Goal: Task Accomplishment & Management: Use online tool/utility

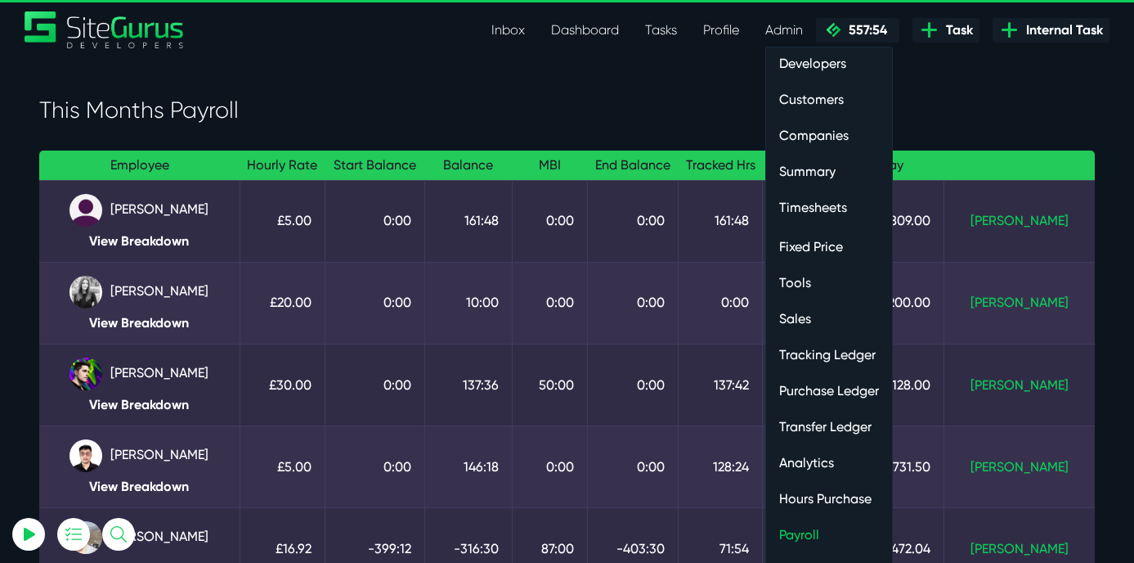
select select "0"
click at [811, 500] on link "Hours Purchase" at bounding box center [829, 498] width 126 height 33
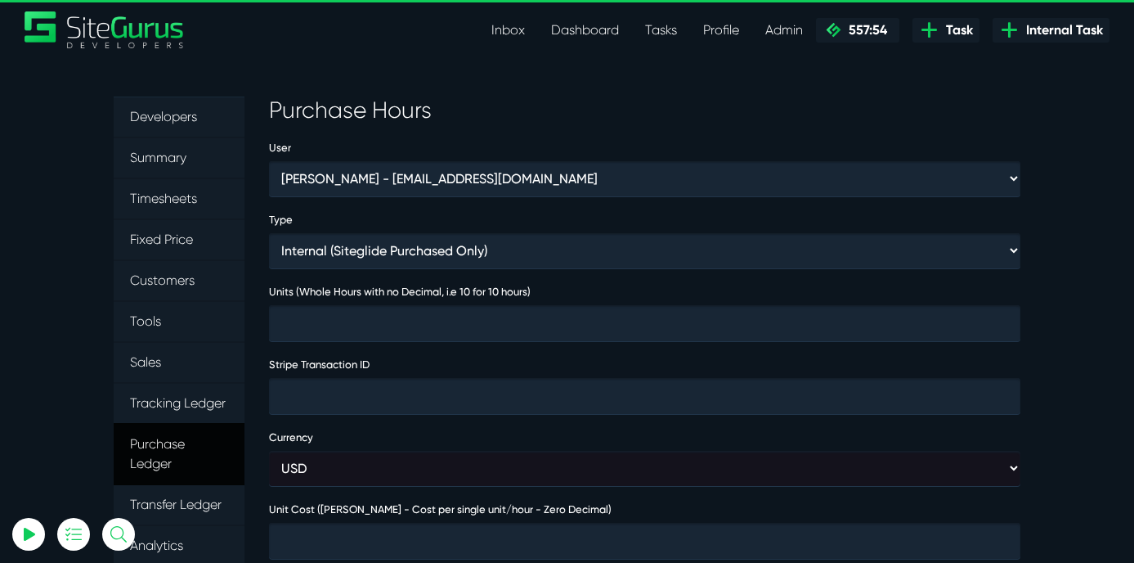
click at [149, 453] on link "Purchase Ledger" at bounding box center [179, 454] width 131 height 62
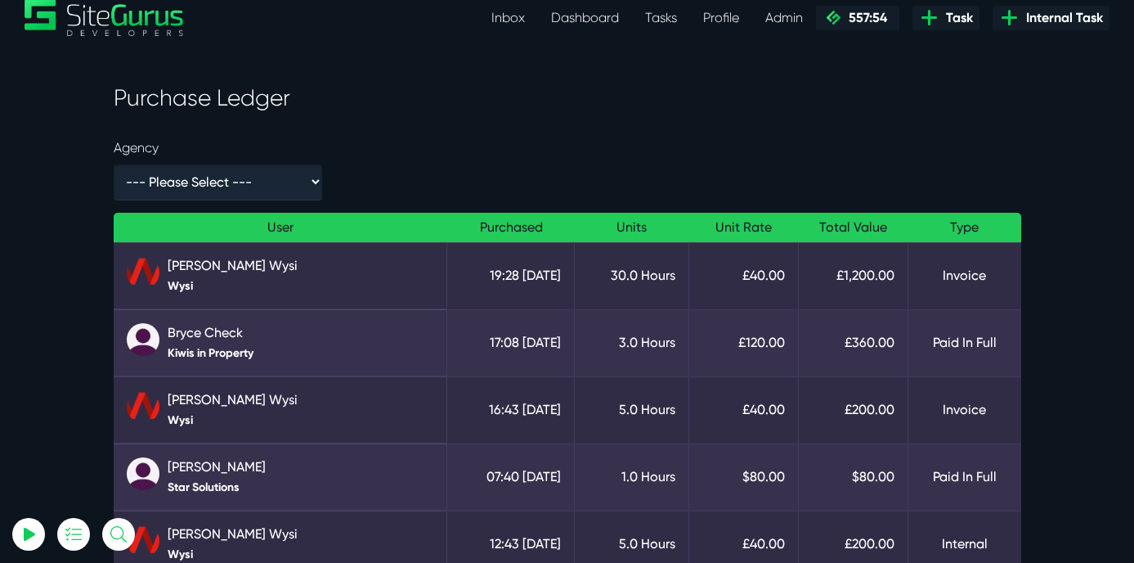
scroll to position [15, 0]
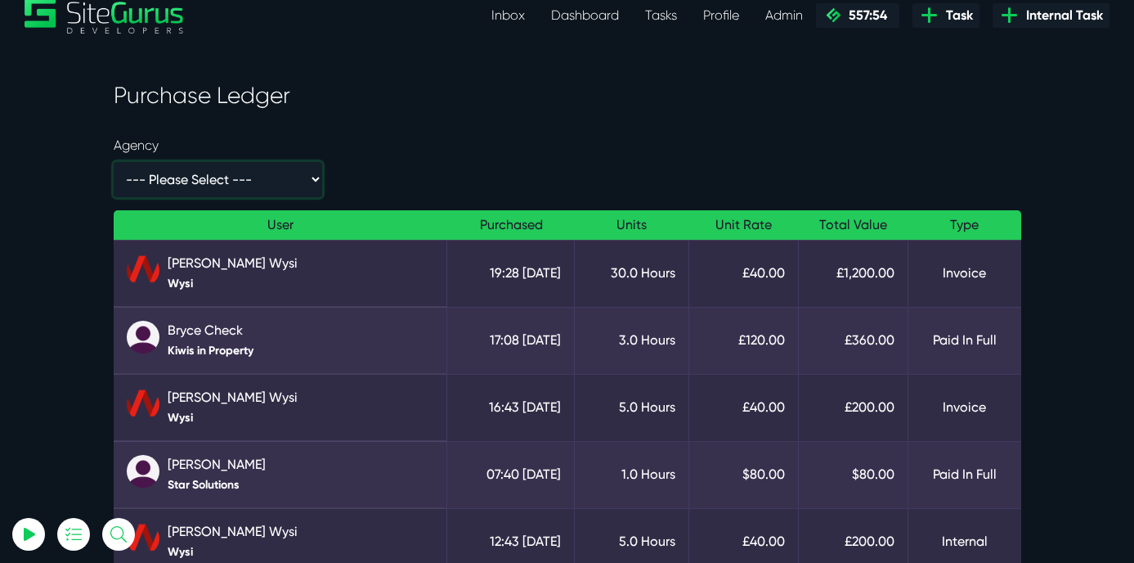
click at [186, 177] on select "--- Please Select --- - 1600 Systems Ltd 2140 Interactive 4MAT Data Solutions 8…" at bounding box center [218, 179] width 208 height 35
select select "/developer/admin/purchase-ledger?users=353,25,100,121,21,123,368,87&agency=39724"
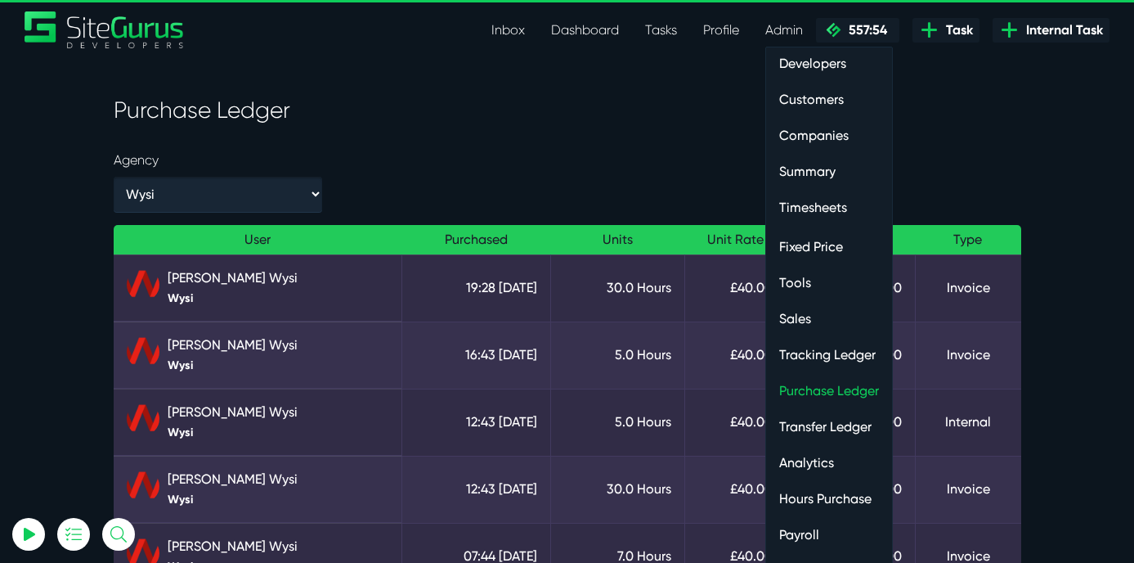
click at [809, 500] on link "Hours Purchase" at bounding box center [829, 498] width 126 height 33
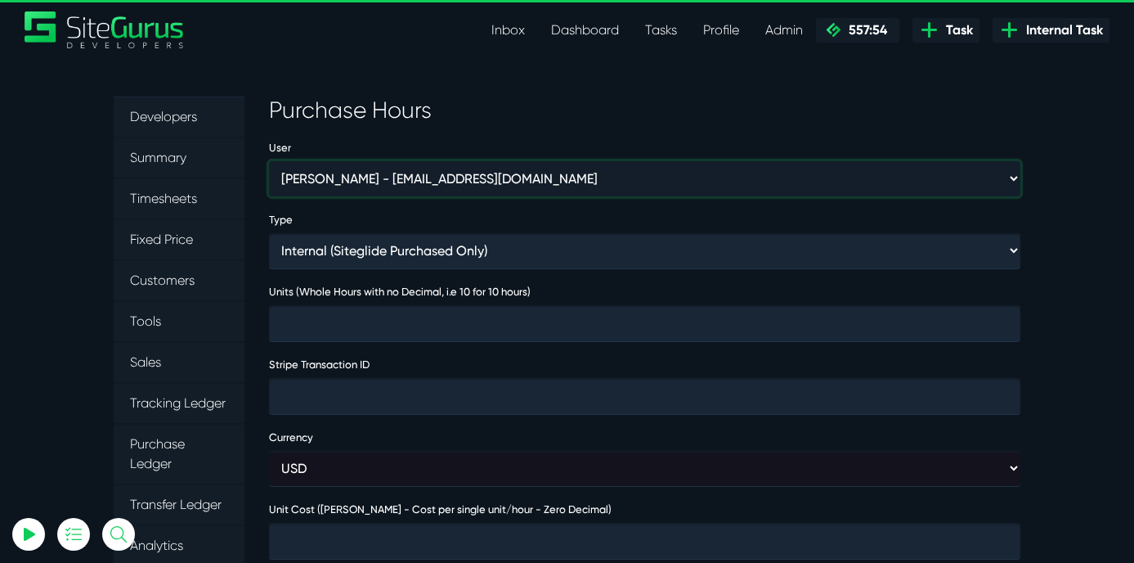
click at [324, 184] on select "Aaron Barnes - enquiries@coupletandbarnes.co.uk Aaron Ekstrand - aaronekstrand@…" at bounding box center [645, 178] width 752 height 35
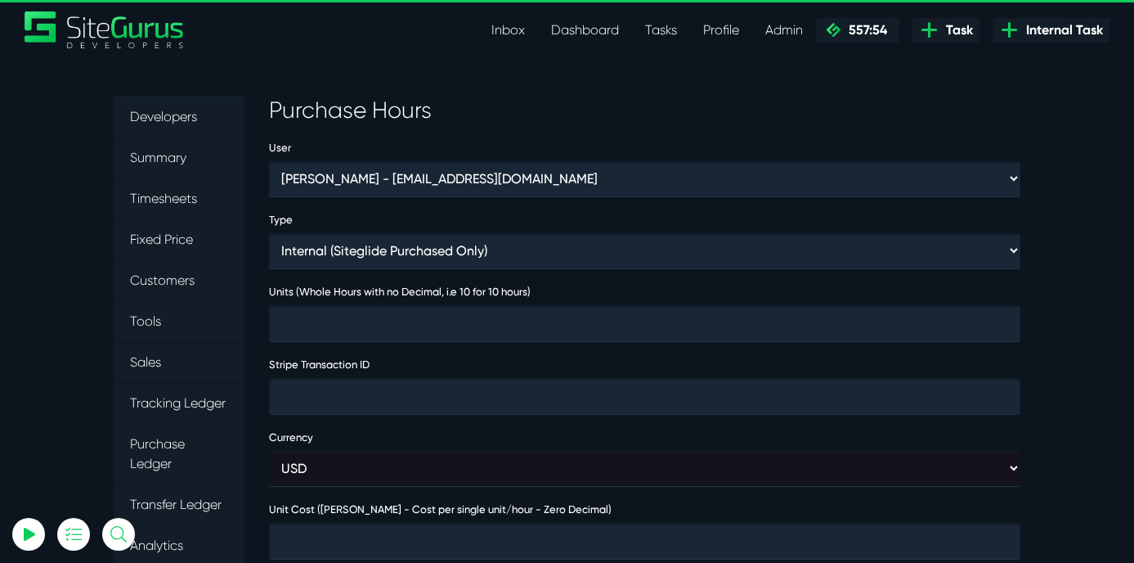
select select "368"
type input "1"
type input "4000"
type input "474032"
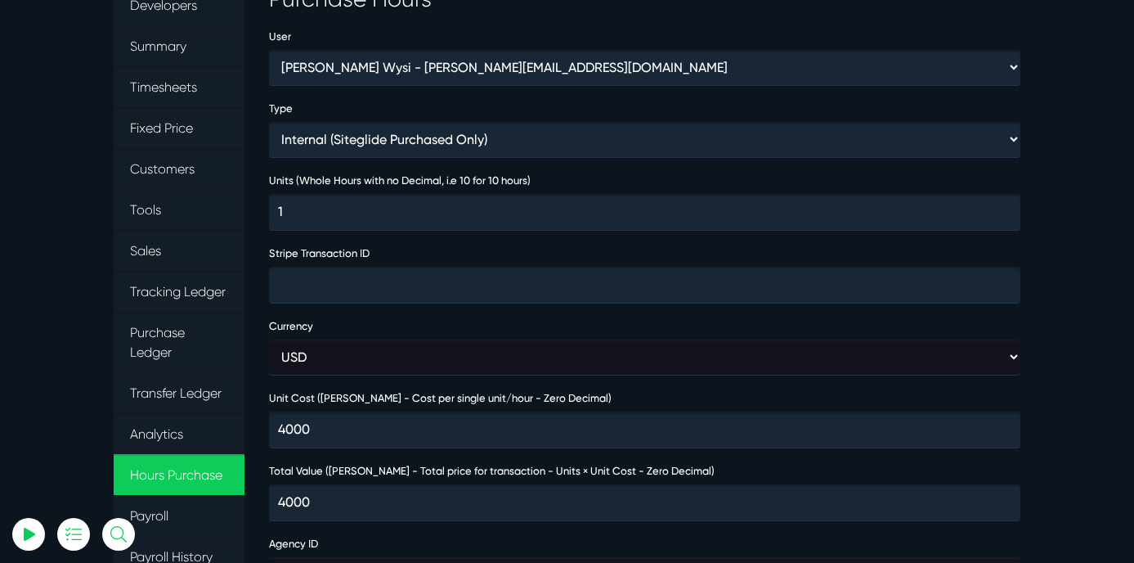
scroll to position [326, 0]
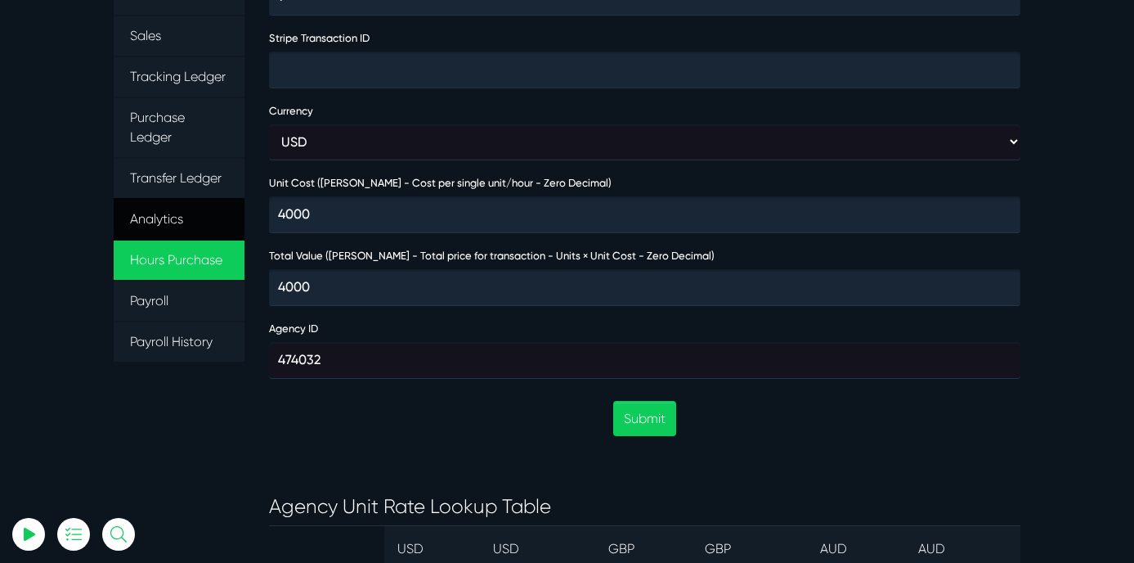
click at [150, 220] on link "Analytics" at bounding box center [179, 219] width 131 height 43
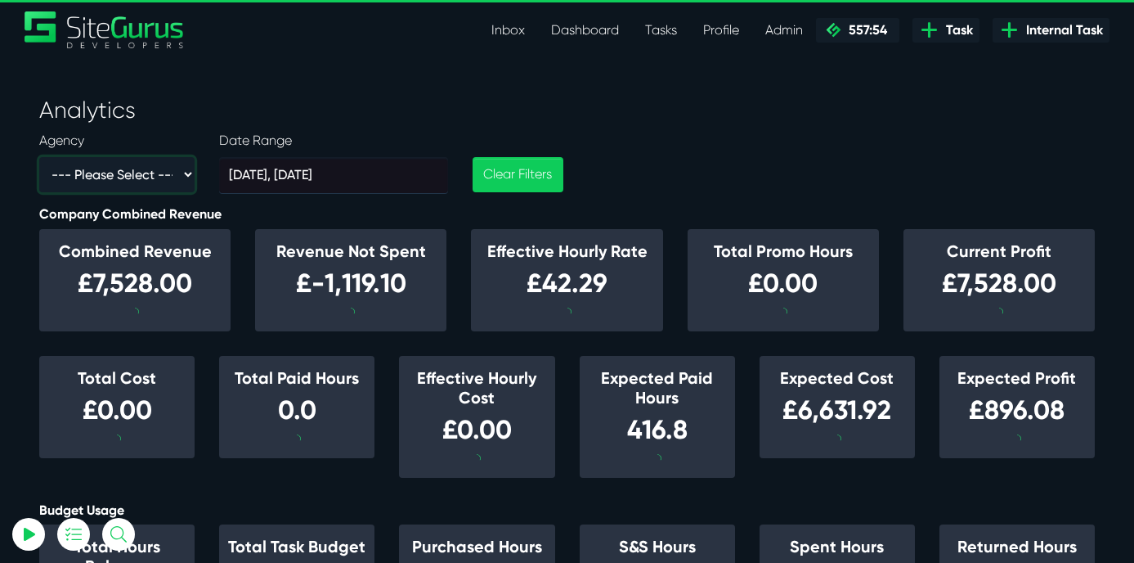
click at [125, 175] on select "--- Please Select --- - 1600 Systems Ltd 2140 Interactive 4MAT Data Solutions 8…" at bounding box center [116, 174] width 155 height 35
select select "39724"
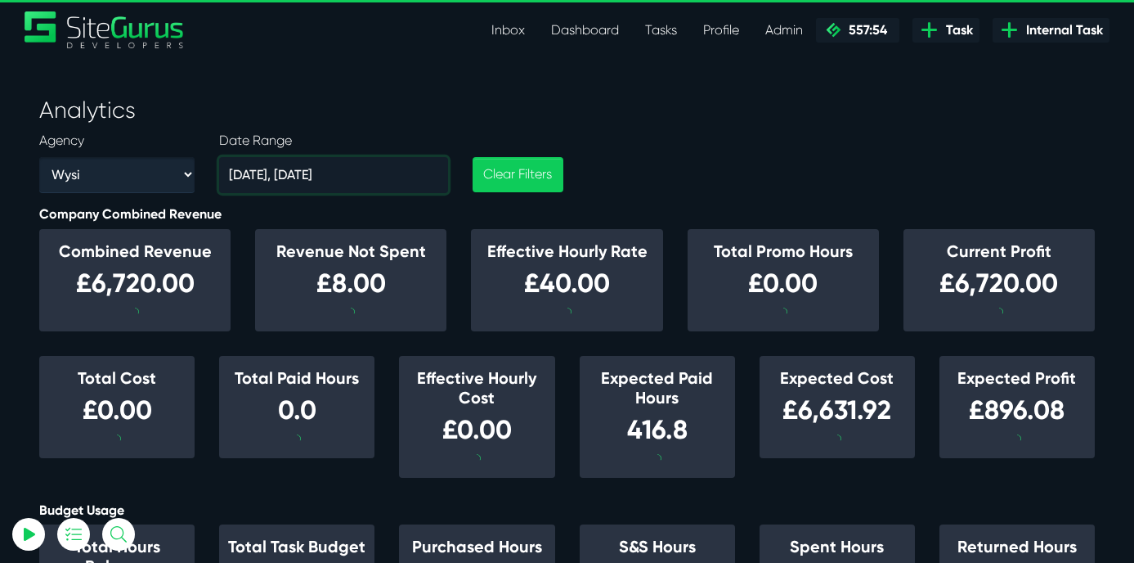
click at [303, 177] on input "[DATE], [DATE]" at bounding box center [333, 175] width 229 height 37
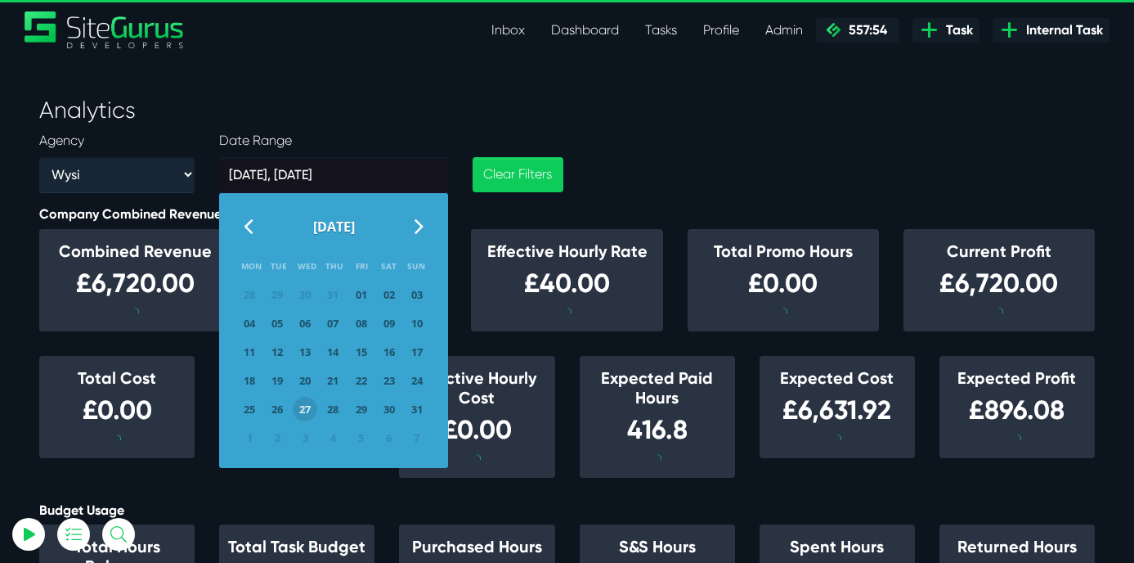
click at [244, 227] on icon at bounding box center [248, 226] width 9 height 26
click at [277, 296] on span "01" at bounding box center [277, 294] width 25 height 25
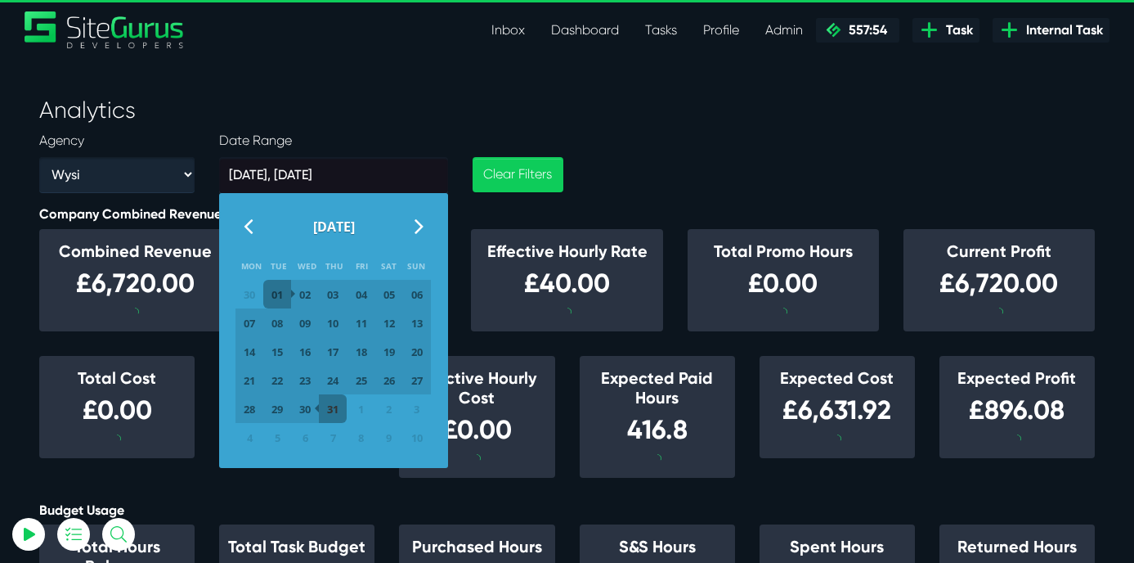
click at [331, 410] on span "31" at bounding box center [333, 409] width 25 height 25
type input "[DATE], [DATE]"
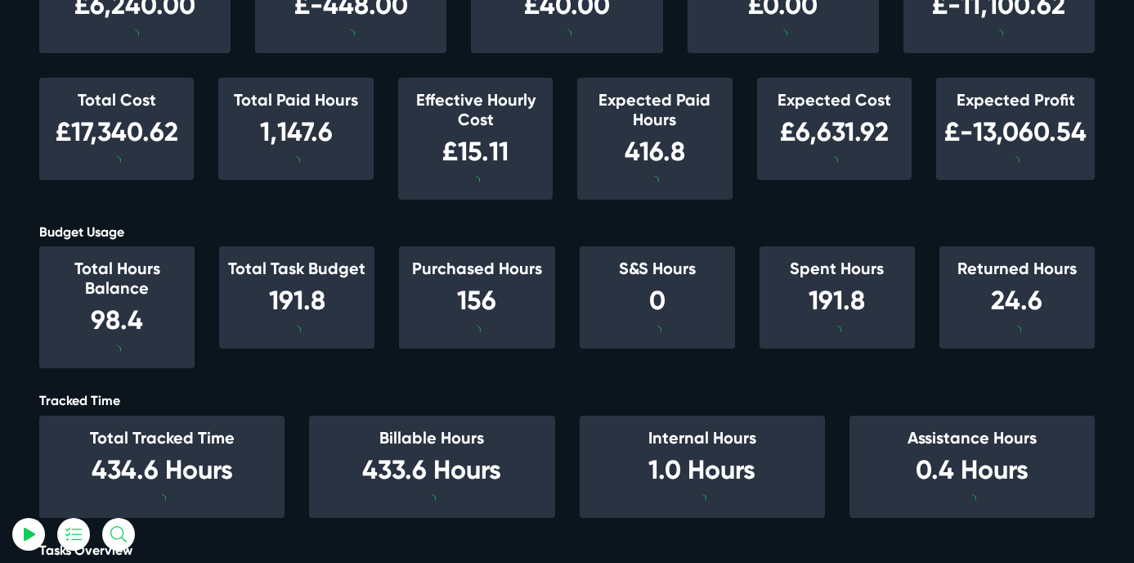
scroll to position [282, 0]
